Goal: Information Seeking & Learning: Find specific fact

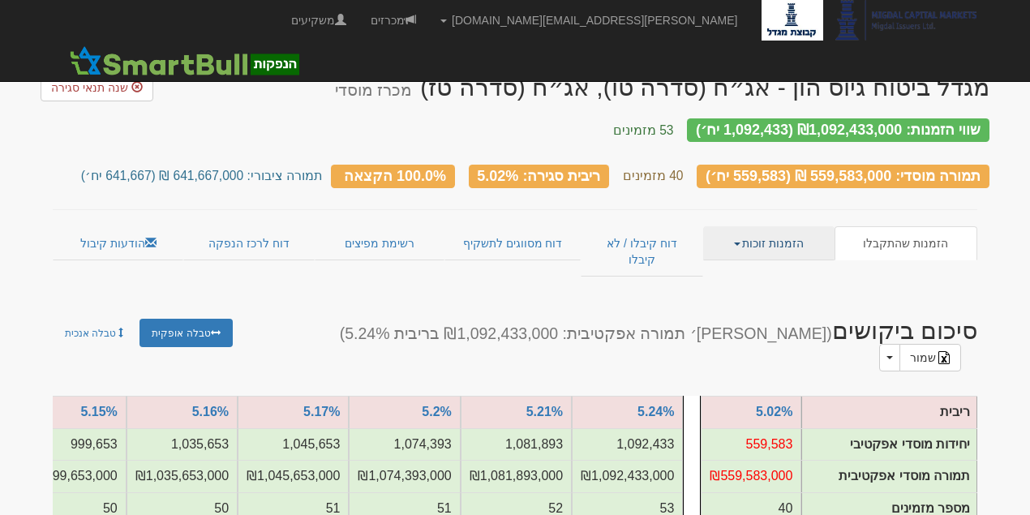
click at [792, 227] on link "הזמנות זוכות" at bounding box center [768, 243] width 131 height 34
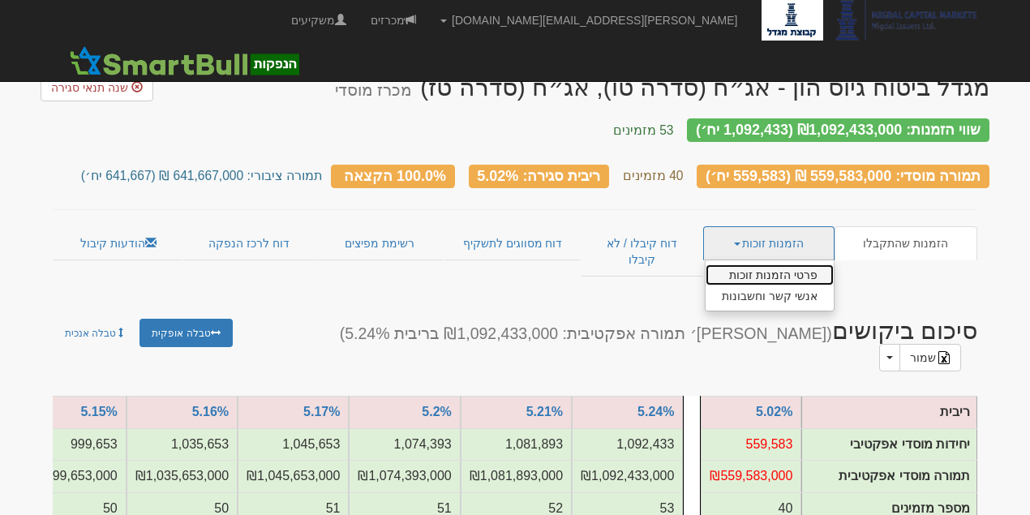
click at [789, 264] on link "פרטי הזמנות זוכות" at bounding box center [770, 274] width 128 height 21
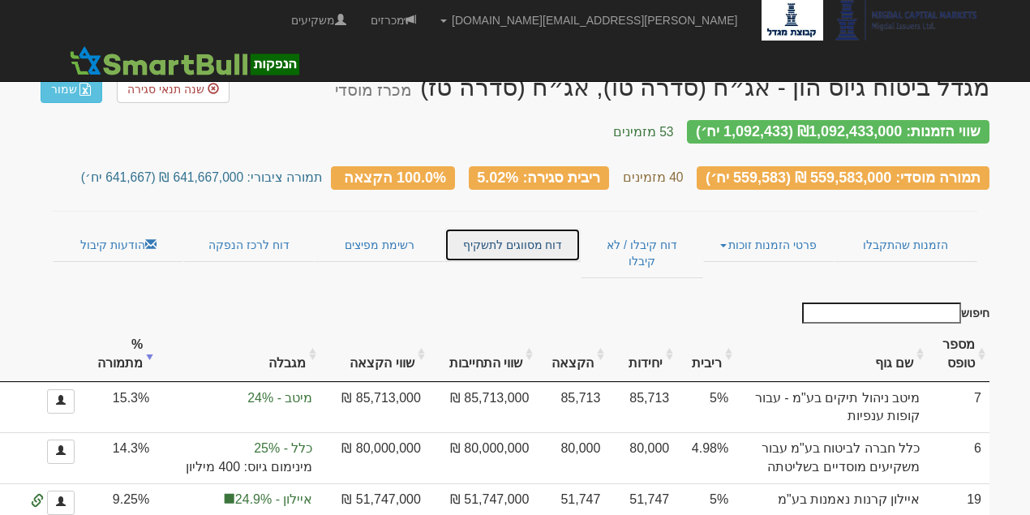
click at [504, 225] on link "דוח מסווגים לתשקיף" at bounding box center [511, 245] width 135 height 34
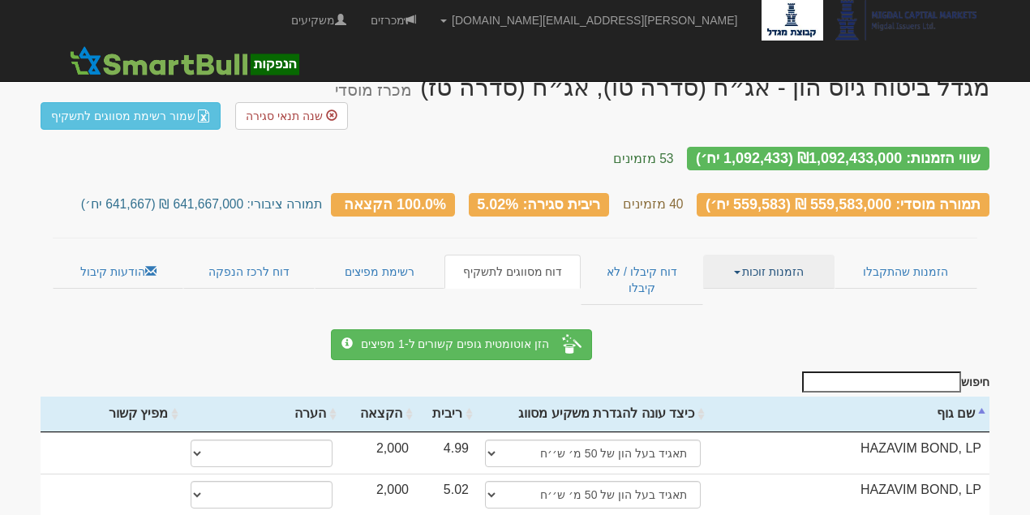
click at [793, 255] on link "הזמנות זוכות" at bounding box center [768, 272] width 131 height 34
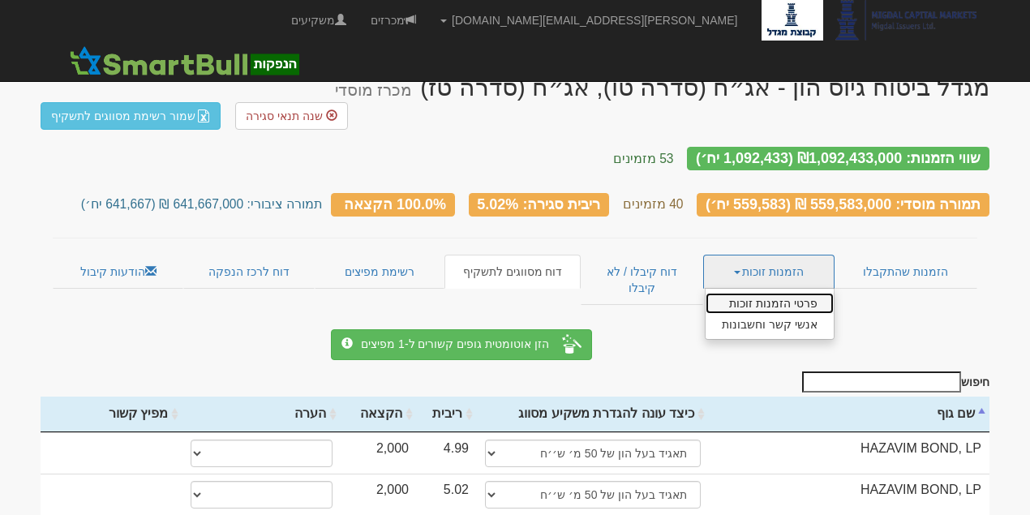
click at [779, 293] on link "פרטי הזמנות זוכות" at bounding box center [770, 303] width 128 height 21
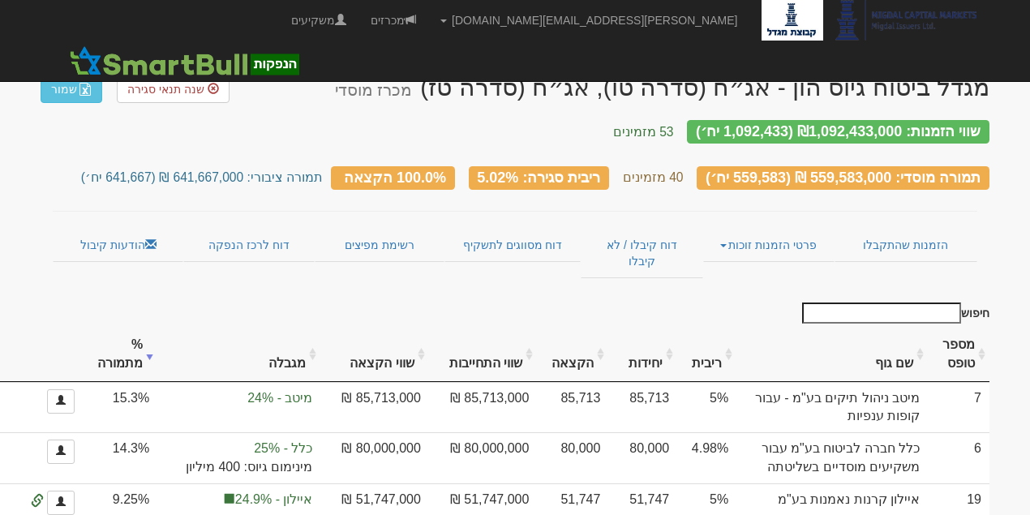
click at [904, 328] on th "שם גוף" at bounding box center [831, 355] width 191 height 54
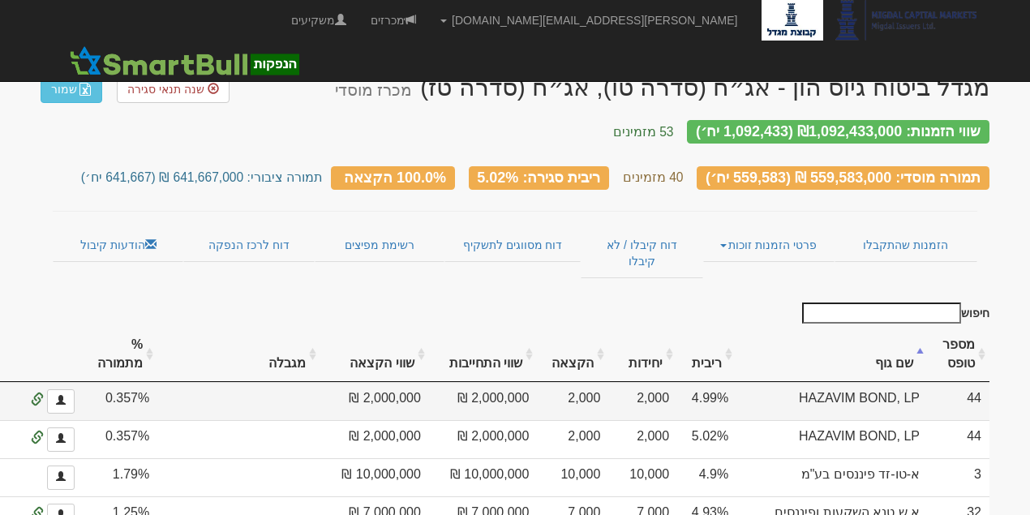
click at [157, 382] on td "0.357%" at bounding box center [120, 401] width 75 height 38
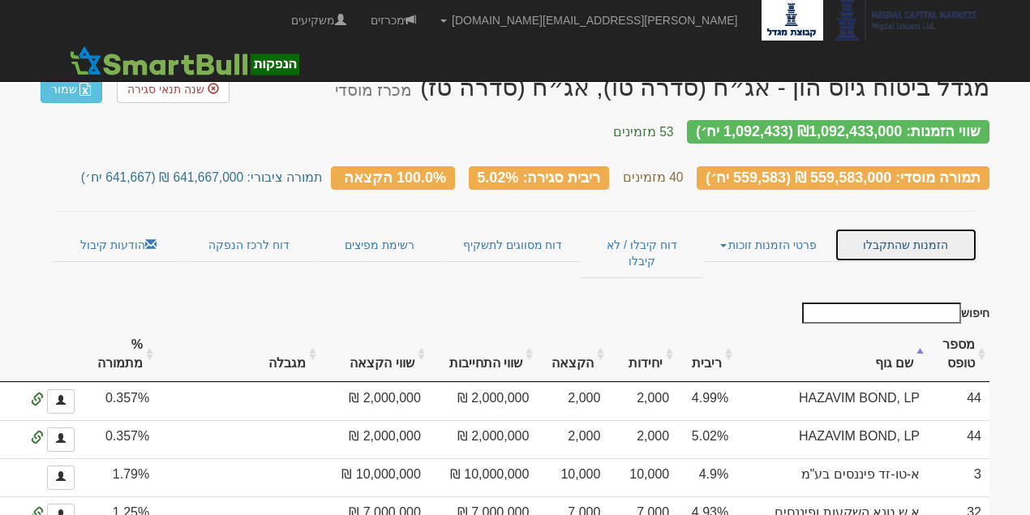
click at [901, 233] on link "הזמנות שהתקבלו" at bounding box center [906, 245] width 143 height 34
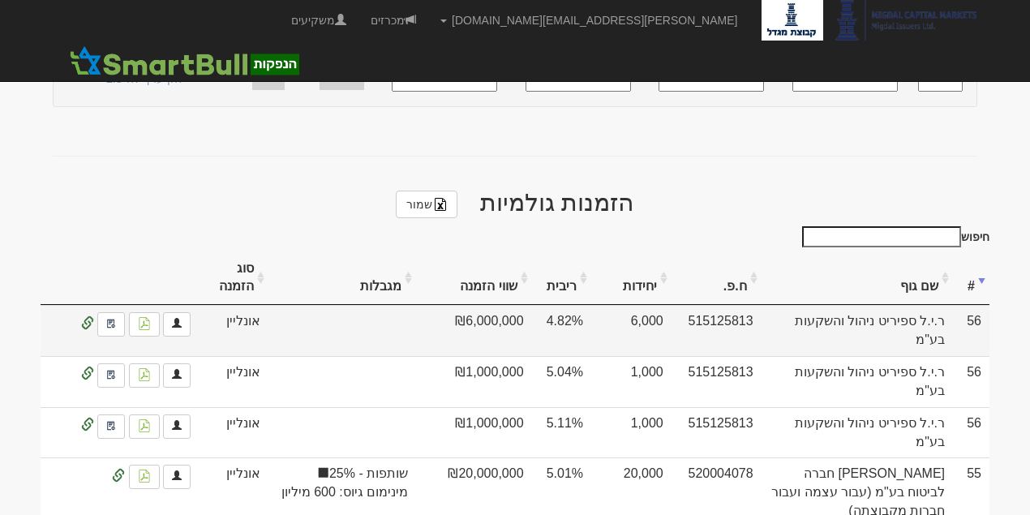
scroll to position [595, 0]
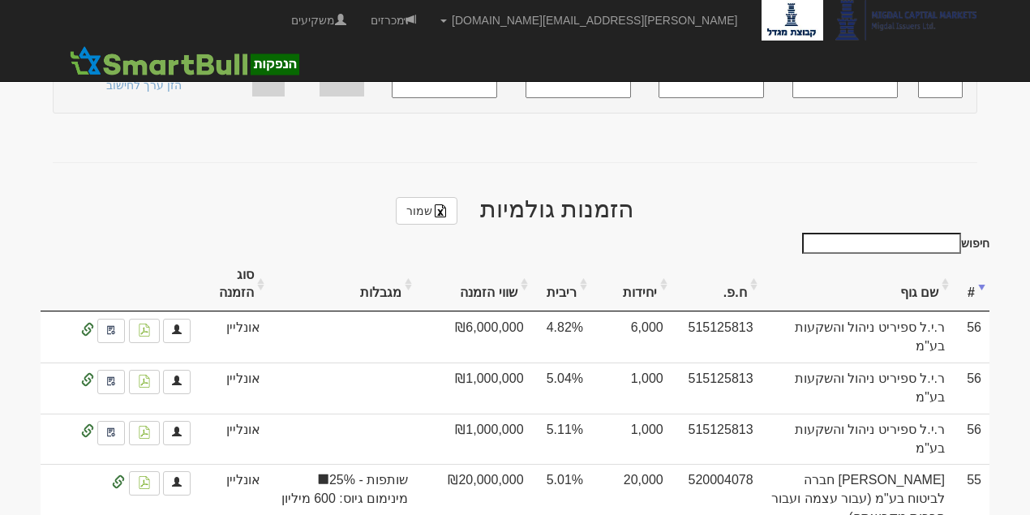
click at [929, 258] on th "שם גוף" at bounding box center [857, 285] width 191 height 54
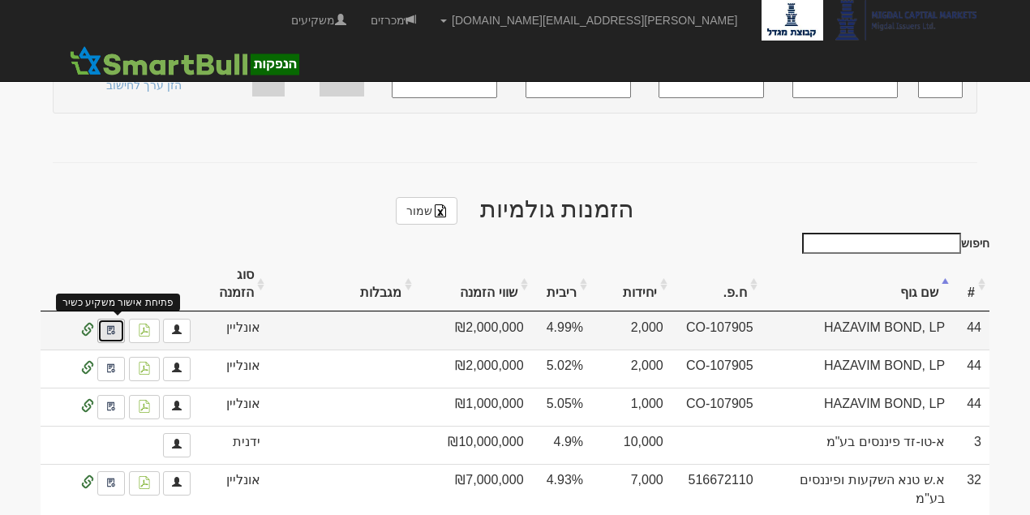
click at [115, 319] on link at bounding box center [111, 331] width 28 height 24
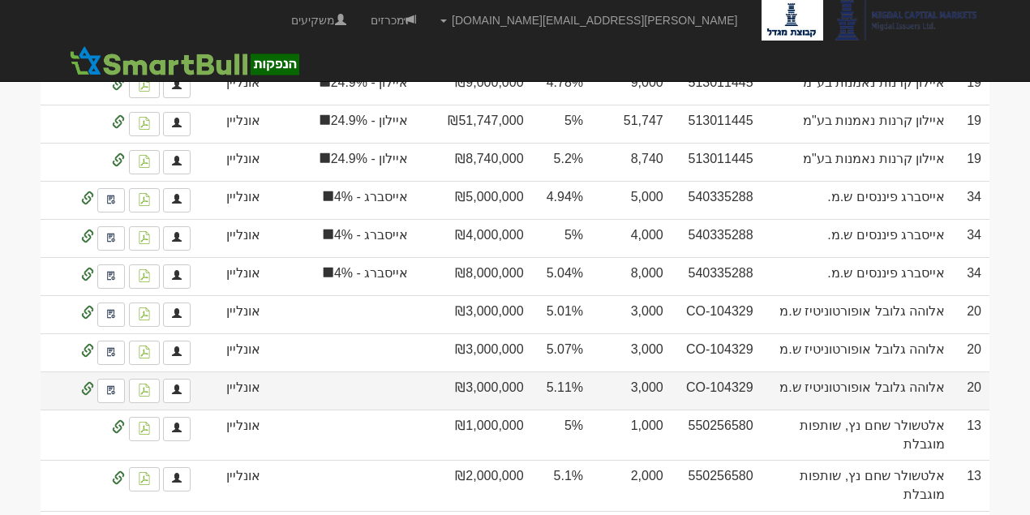
scroll to position [1406, 0]
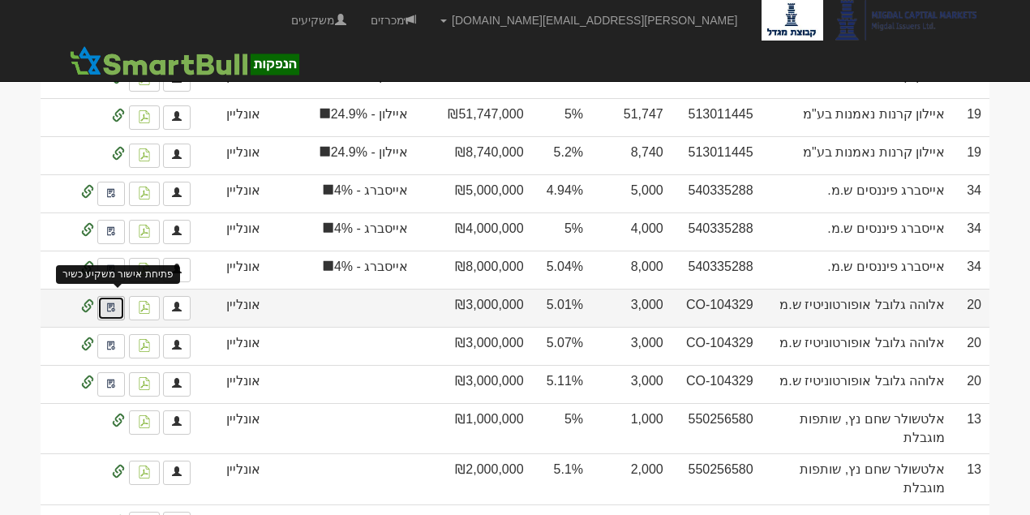
click at [119, 296] on link at bounding box center [111, 308] width 28 height 24
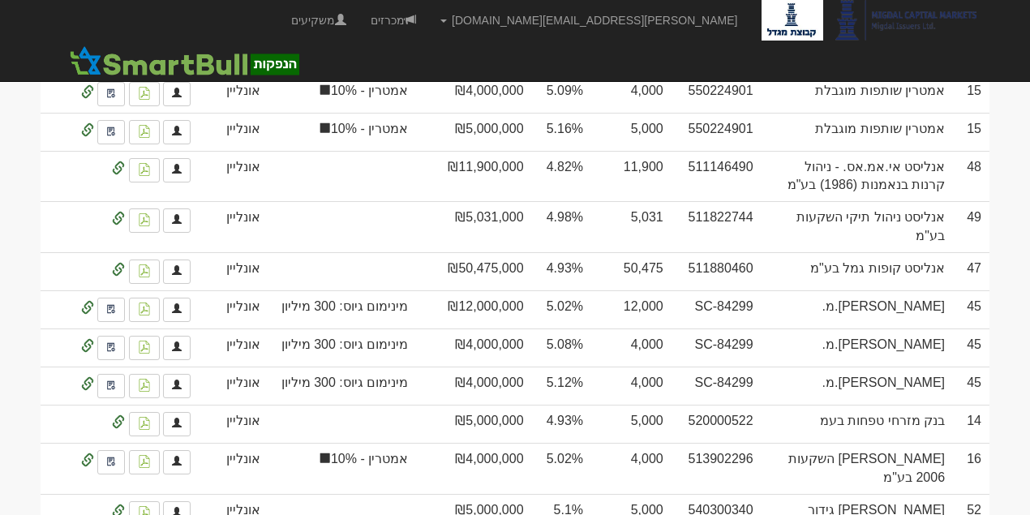
scroll to position [2086, 0]
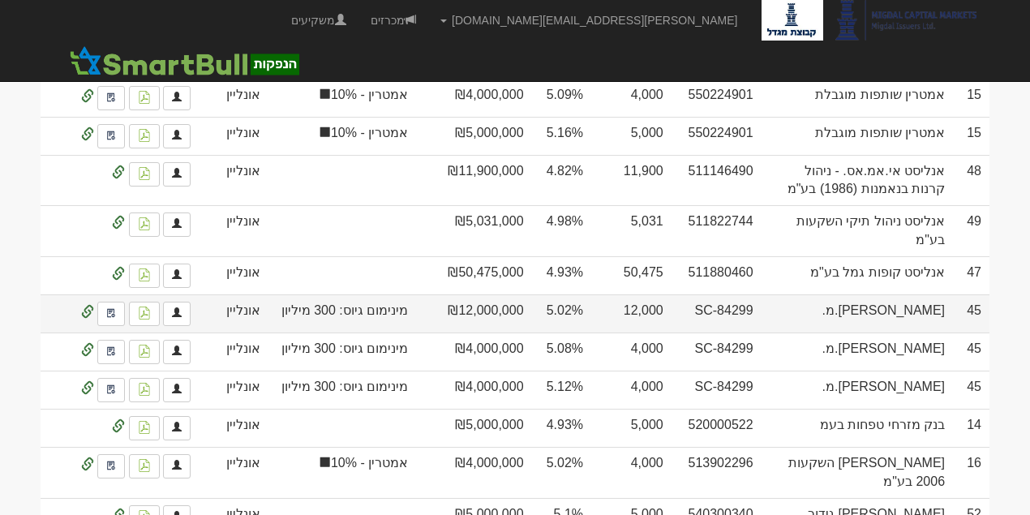
drag, startPoint x: 710, startPoint y: 275, endPoint x: 767, endPoint y: 274, distance: 56.8
click at [762, 294] on td "SC-84299" at bounding box center [717, 313] width 90 height 38
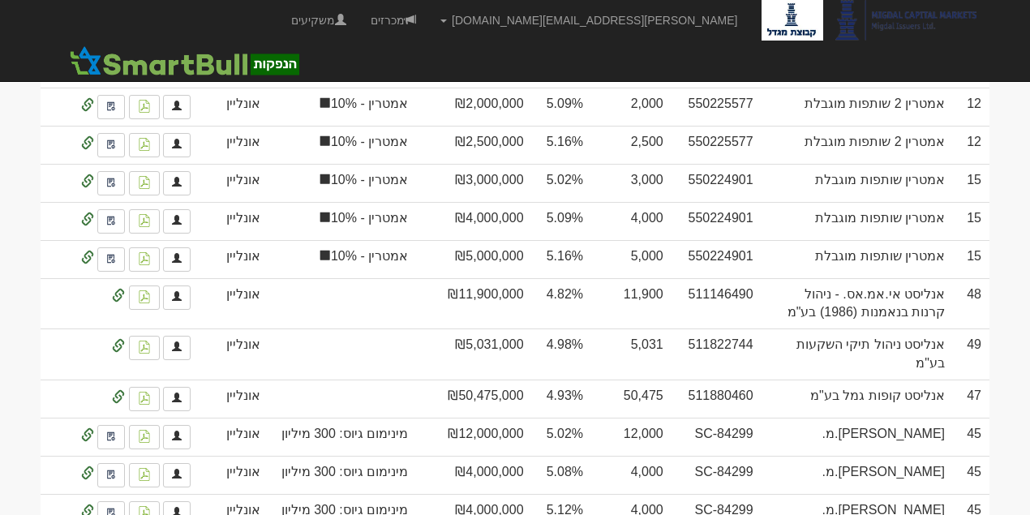
scroll to position [1978, 0]
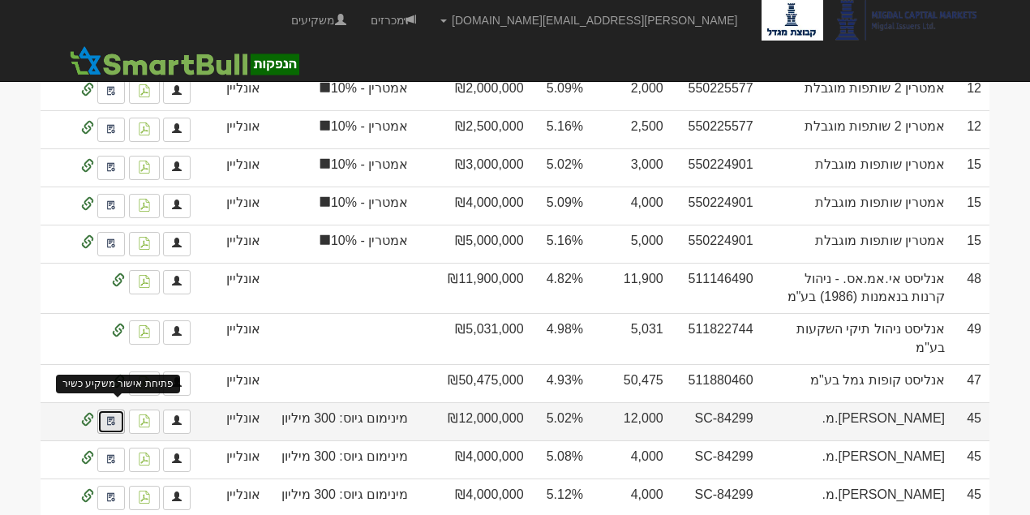
click at [116, 414] on img at bounding box center [111, 420] width 10 height 13
click at [720, 402] on td "SC-84299" at bounding box center [717, 421] width 90 height 38
drag, startPoint x: 706, startPoint y: 383, endPoint x: 766, endPoint y: 384, distance: 60.0
click at [762, 402] on td "SC-84299" at bounding box center [717, 421] width 90 height 38
copy td "SC-84299"
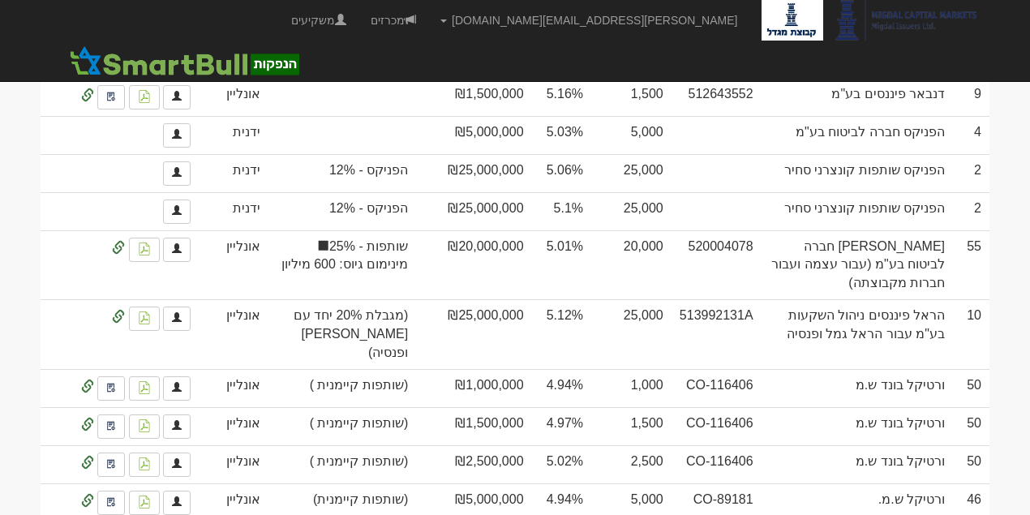
scroll to position [2789, 0]
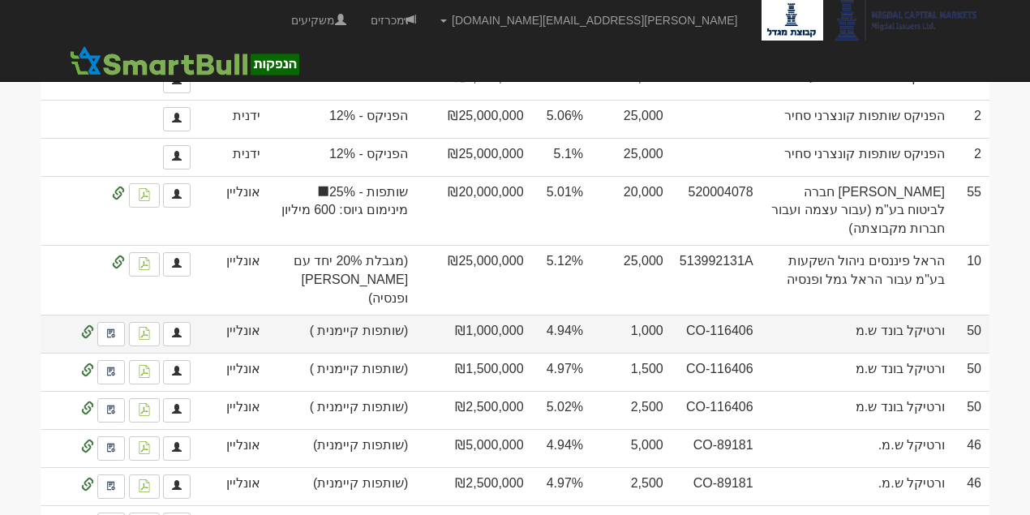
drag, startPoint x: 701, startPoint y: 256, endPoint x: 769, endPoint y: 255, distance: 68.1
click at [762, 315] on td "CO-116406" at bounding box center [717, 334] width 90 height 38
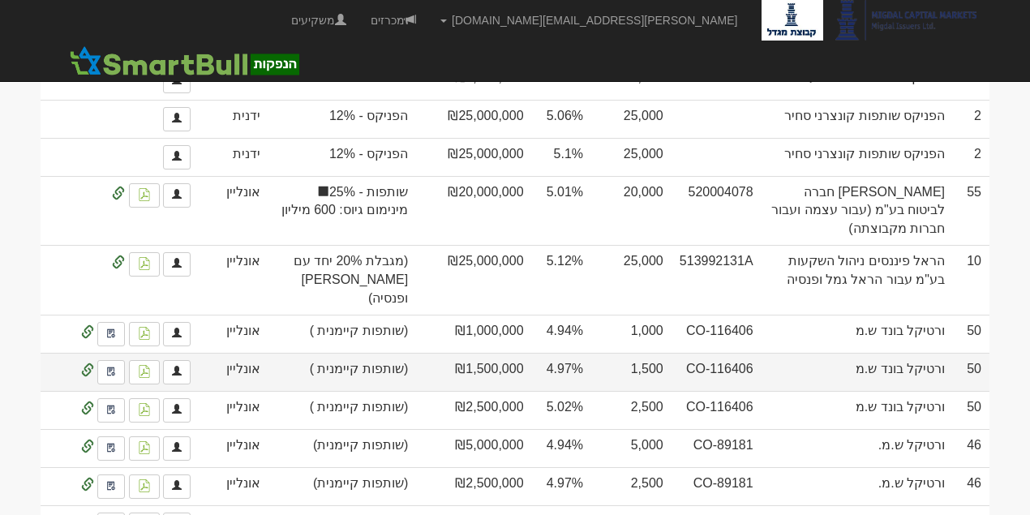
copy td "CO-116406"
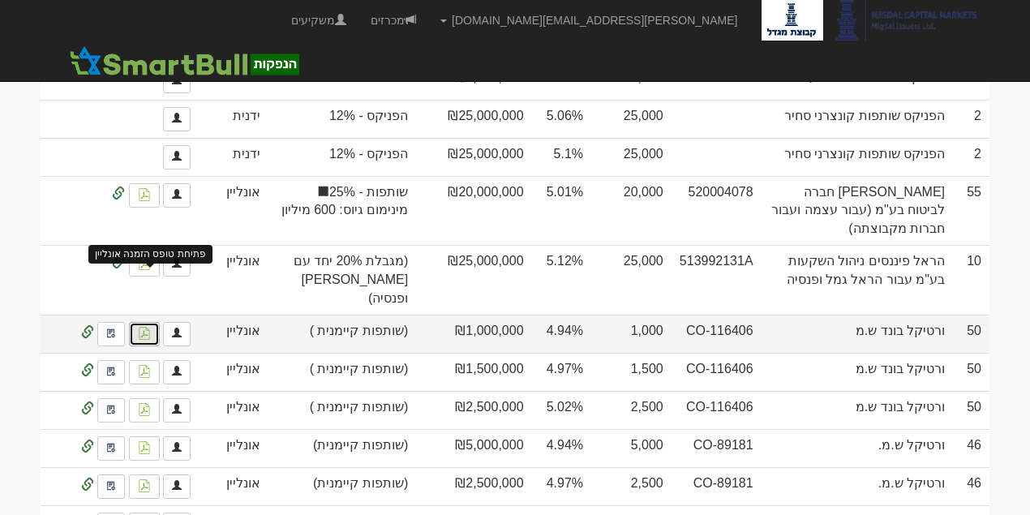
click at [135, 322] on link at bounding box center [144, 334] width 31 height 24
click at [109, 327] on img at bounding box center [111, 333] width 10 height 13
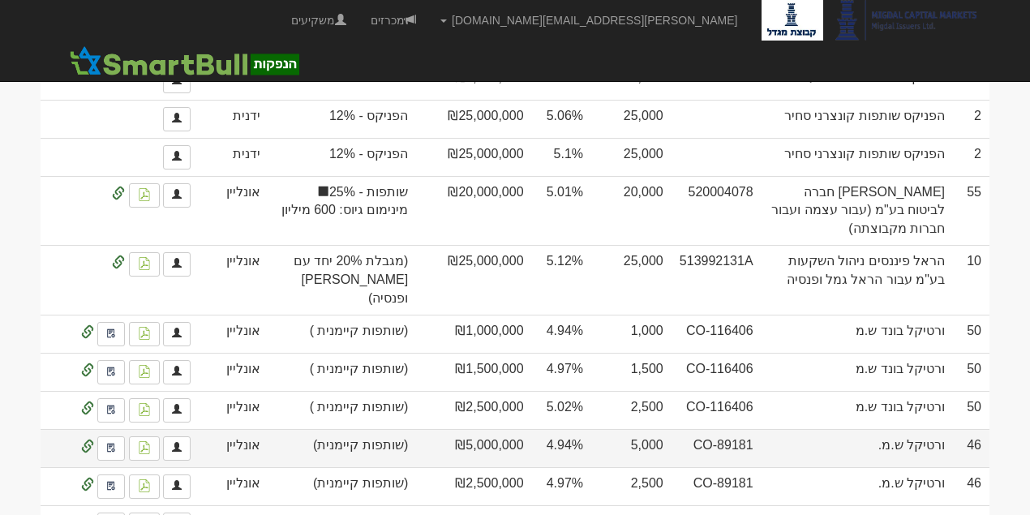
drag, startPoint x: 706, startPoint y: 367, endPoint x: 769, endPoint y: 368, distance: 62.5
click at [762, 429] on td "CO-89181" at bounding box center [717, 448] width 90 height 38
copy td "CO-89181"
click at [116, 441] on img at bounding box center [111, 447] width 10 height 13
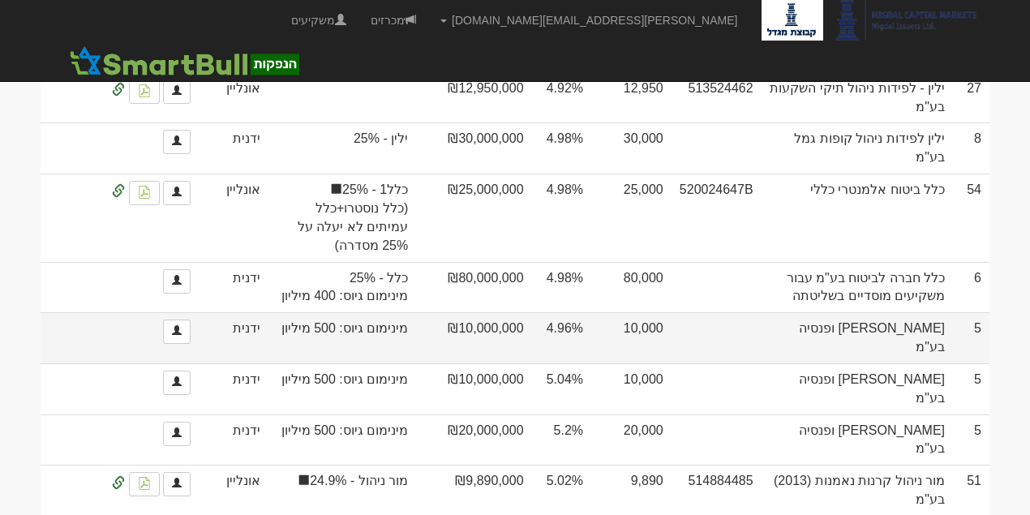
scroll to position [3817, 0]
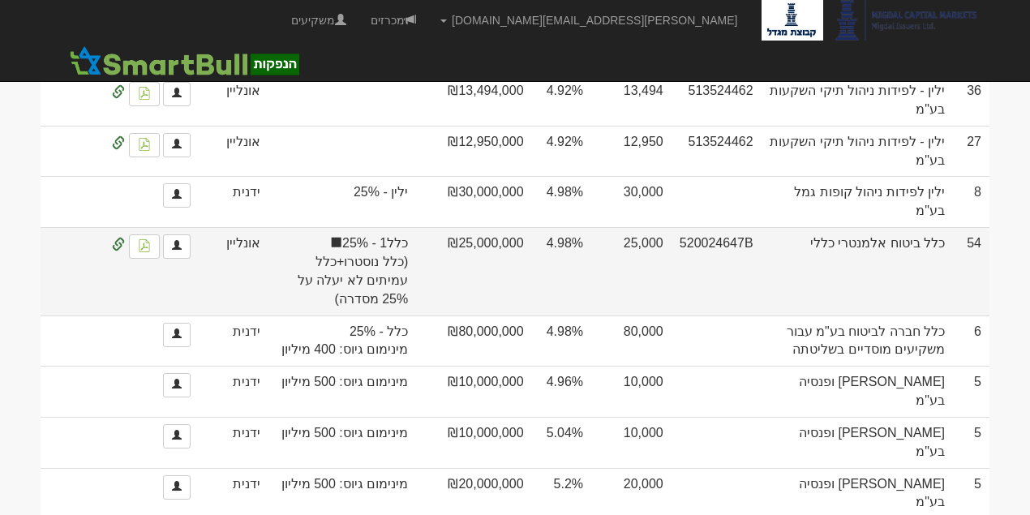
drag, startPoint x: 693, startPoint y: 159, endPoint x: 777, endPoint y: 159, distance: 84.3
click at [777, 227] on tr "54 כלל ביטוח אלמנטרי כללי 520024647B 25,000 4.98% ₪25,000,000 כלל1 - 25% (כלל נ…" at bounding box center [515, 271] width 949 height 88
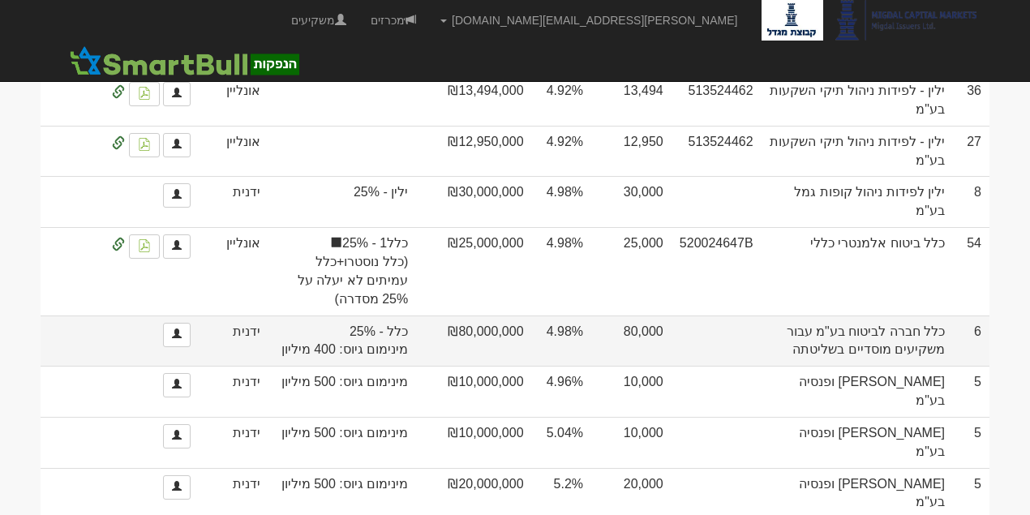
copy tr "כלל ביטוח אלמנטרי כללי 520024647B"
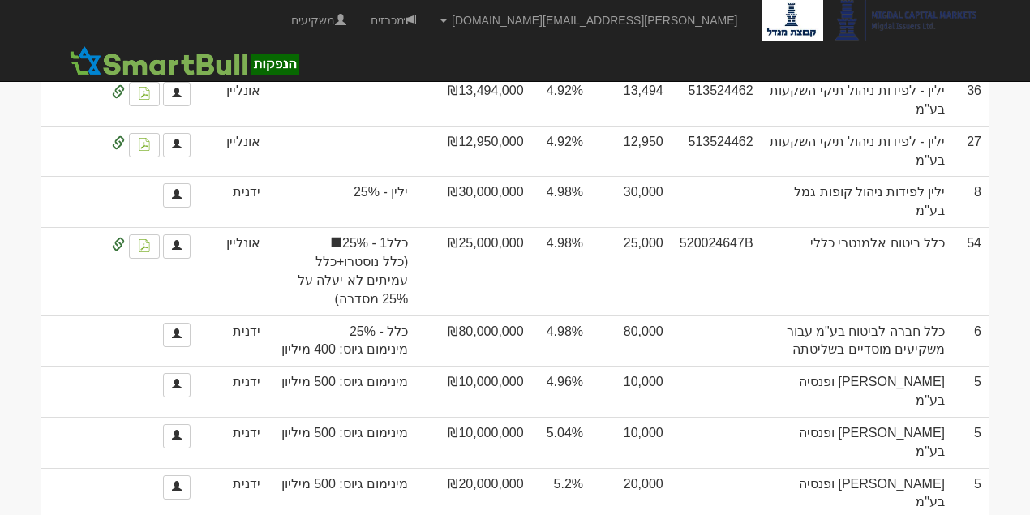
copy tr "כלל ביטוח אלמנטרי כללי 520024647B"
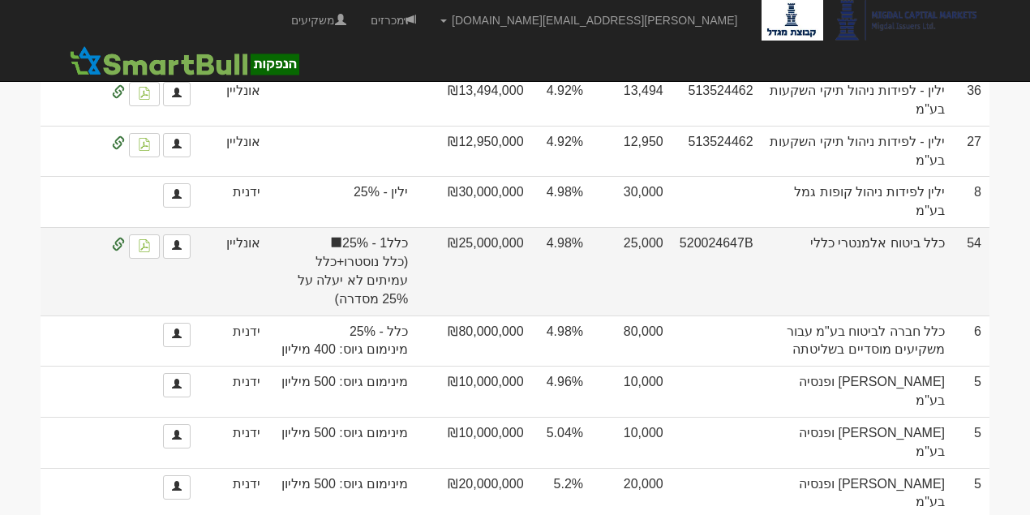
click at [819, 227] on td "כלל ביטוח אלמנטרי כללי" at bounding box center [857, 271] width 191 height 88
drag, startPoint x: 822, startPoint y: 159, endPoint x: 947, endPoint y: 170, distance: 125.4
click at [947, 227] on td "כלל ביטוח אלמנטרי כללי" at bounding box center [857, 271] width 191 height 88
copy td "כלל ביטוח אלמנטרי כללי"
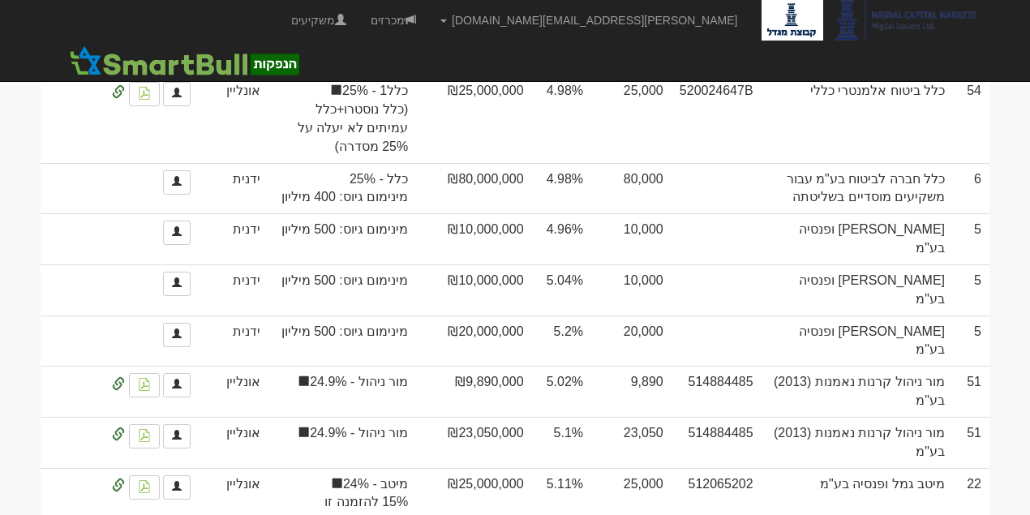
scroll to position [4087, 0]
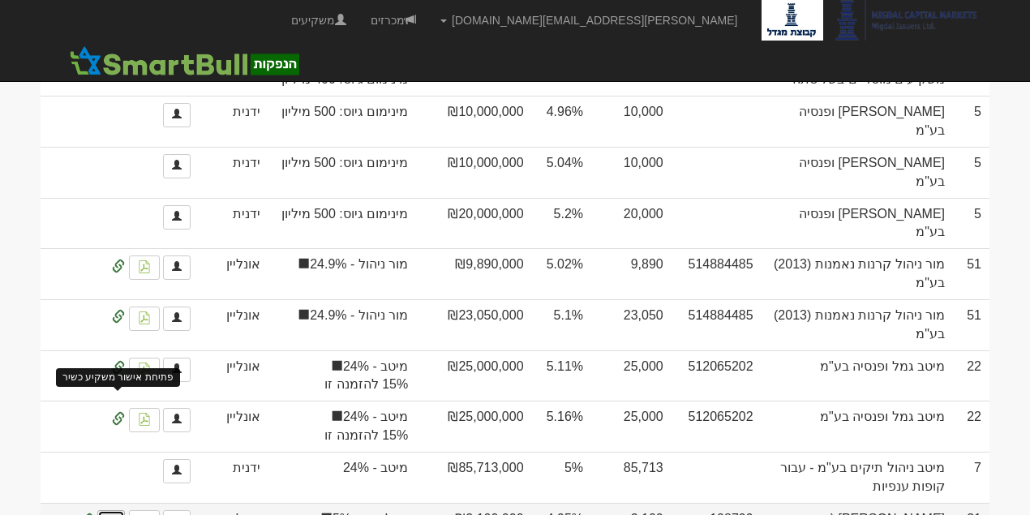
click at [115, 514] on img at bounding box center [111, 521] width 10 height 13
drag, startPoint x: 707, startPoint y: 371, endPoint x: 770, endPoint y: 381, distance: 64.0
copy td "co-108799"
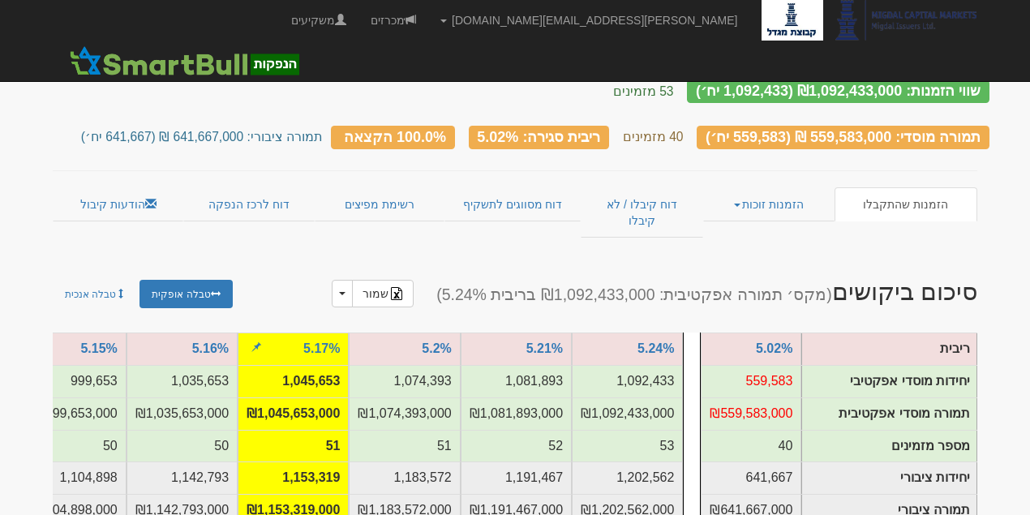
scroll to position [0, 0]
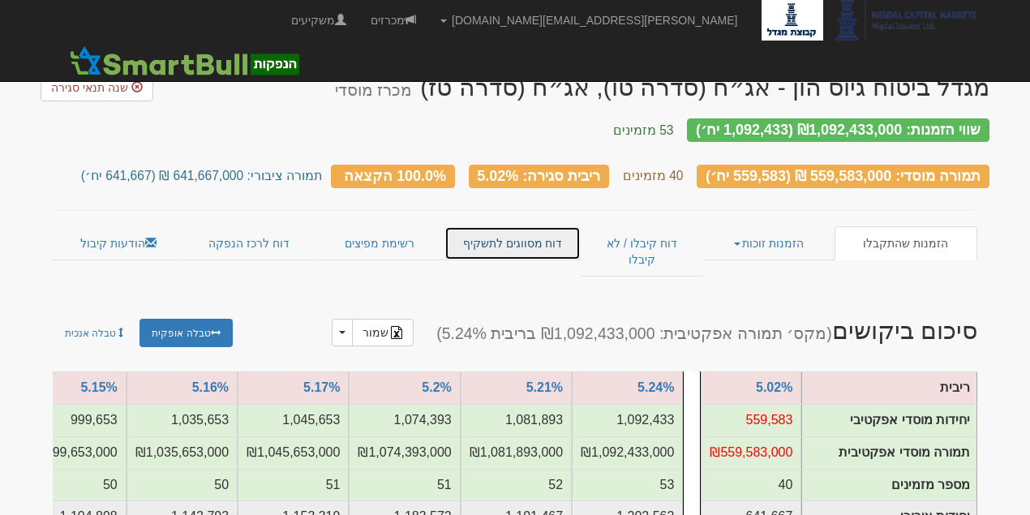
click at [513, 232] on link "דוח מסווגים לתשקיף" at bounding box center [511, 243] width 135 height 34
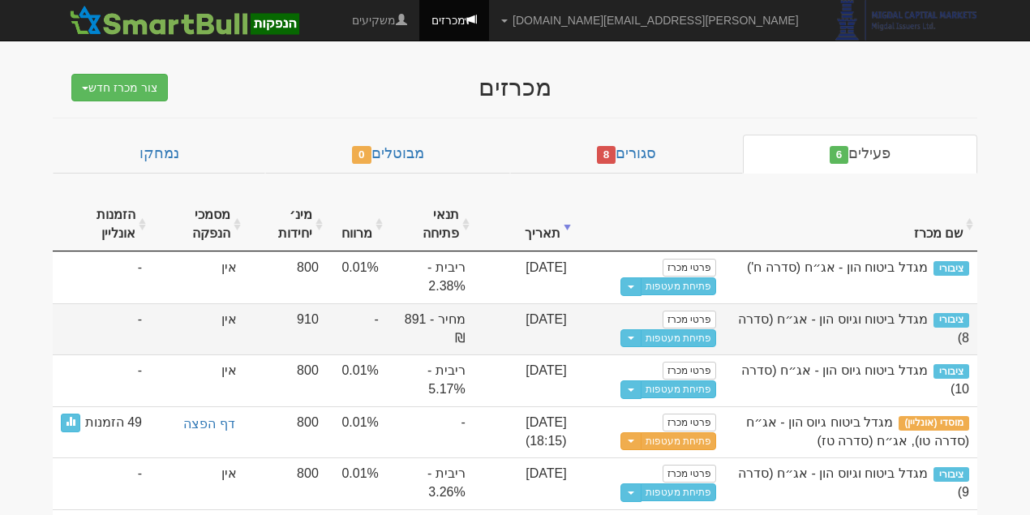
scroll to position [39, 0]
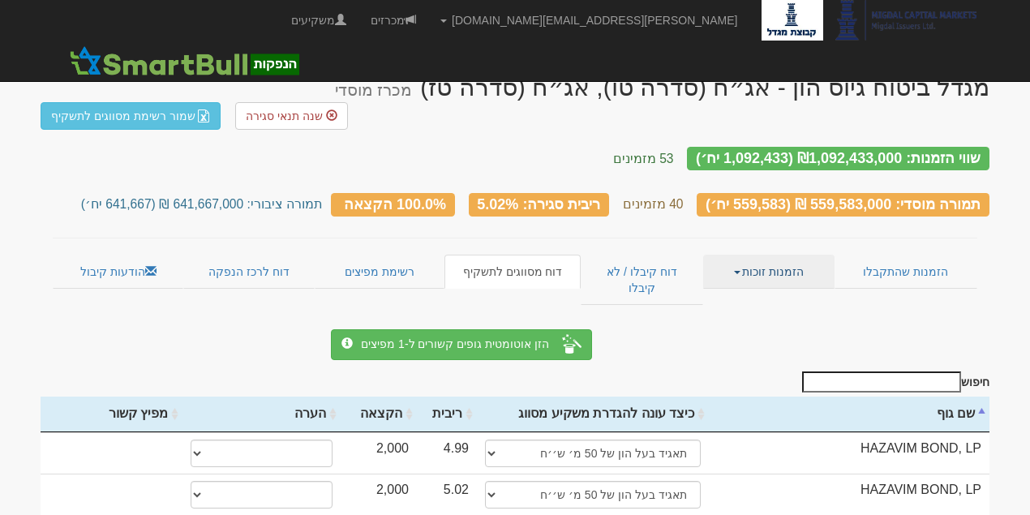
click at [787, 255] on link "הזמנות זוכות" at bounding box center [768, 272] width 131 height 34
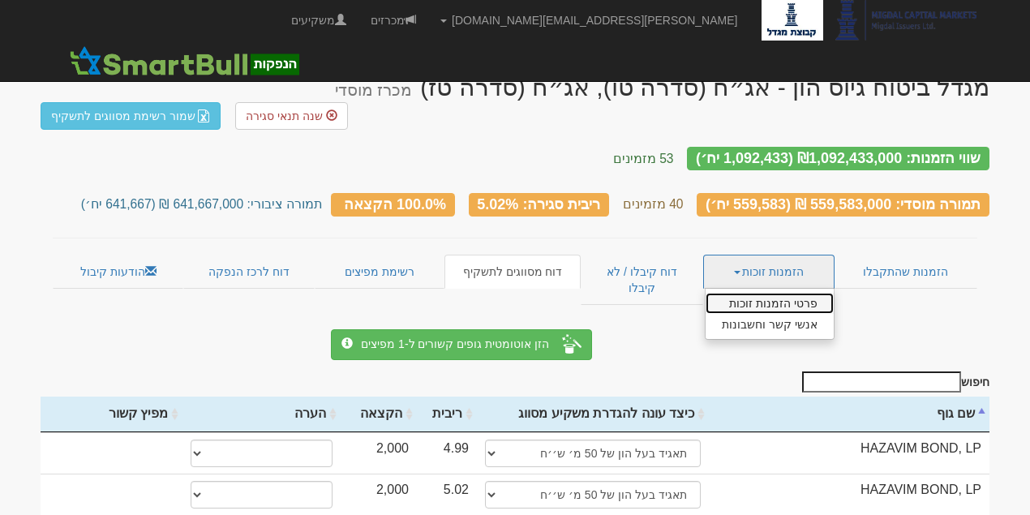
click at [792, 293] on link "פרטי הזמנות זוכות" at bounding box center [770, 303] width 128 height 21
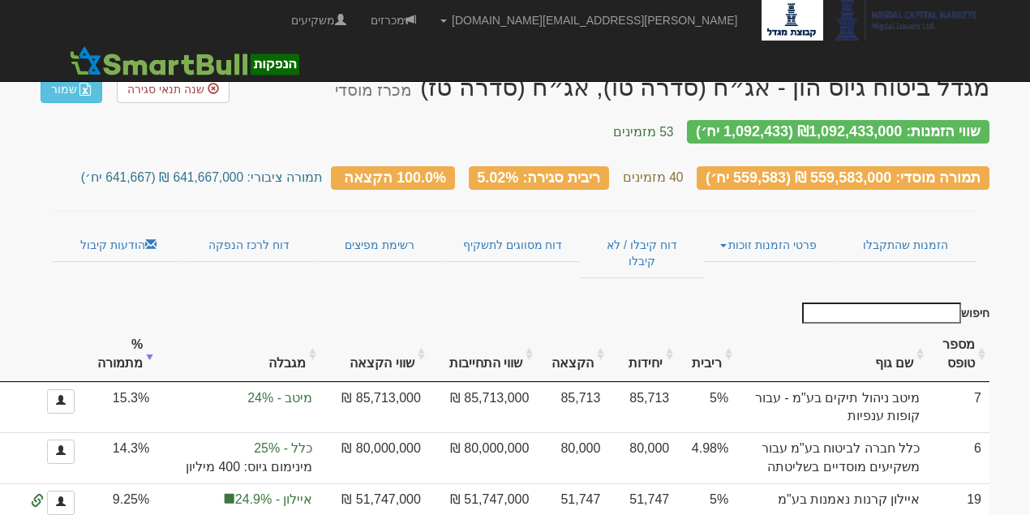
click at [928, 328] on th "שם גוף" at bounding box center [831, 355] width 191 height 54
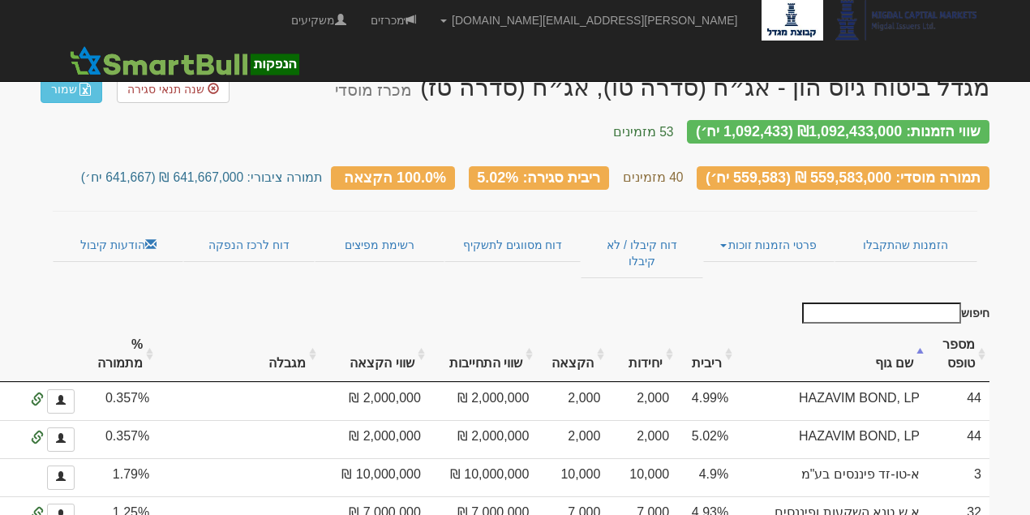
click at [920, 328] on th "שם גוף" at bounding box center [831, 355] width 191 height 54
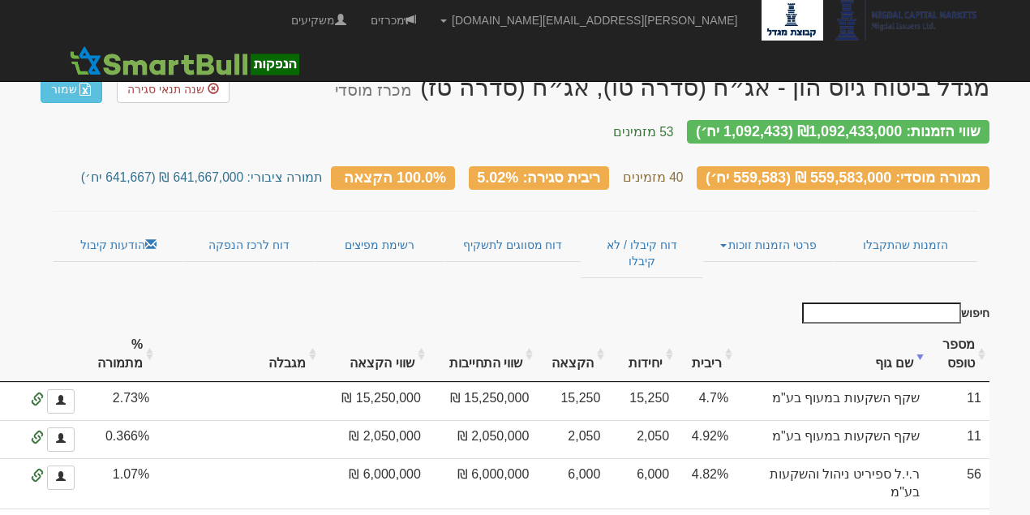
scroll to position [22, 0]
